Goal: Check status: Check status

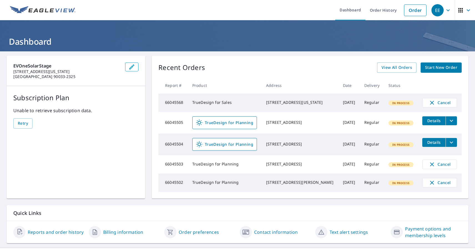
click at [438, 10] on div "EE" at bounding box center [438, 10] width 12 height 12
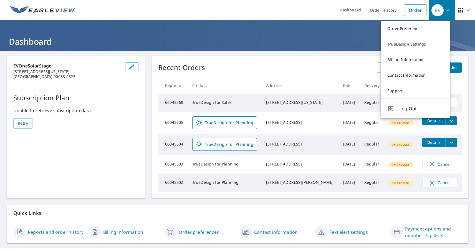
click at [460, 10] on span "button" at bounding box center [466, 10] width 16 height 13
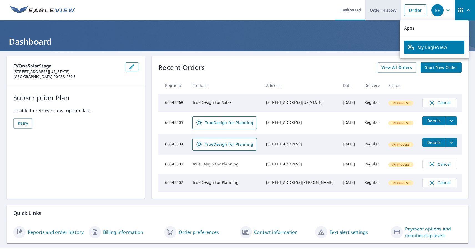
click at [379, 10] on link "Order History" at bounding box center [384, 10] width 36 height 20
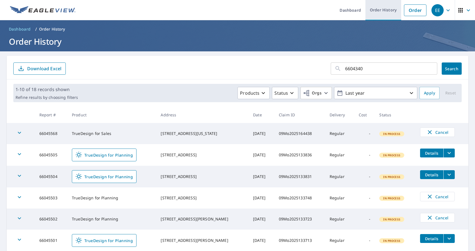
type input "66043405"
click at [447, 69] on span "Search" at bounding box center [451, 68] width 11 height 5
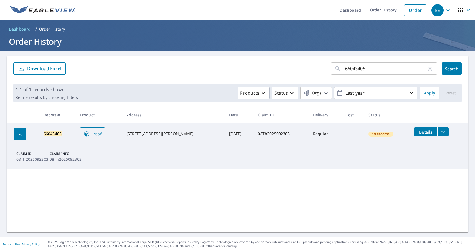
click at [95, 134] on span "Roof" at bounding box center [93, 133] width 18 height 7
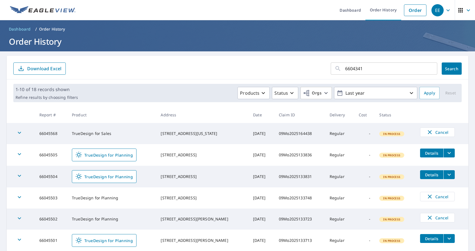
type input "66043412"
click at [447, 69] on span "Search" at bounding box center [451, 68] width 11 height 5
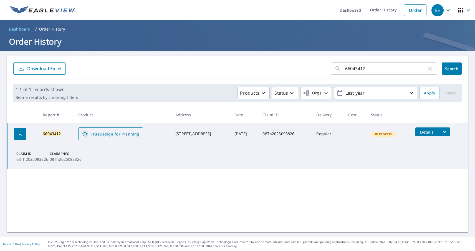
click at [107, 134] on span "TrueDesign for Planning" at bounding box center [110, 133] width 57 height 7
